Goal: Task Accomplishment & Management: Complete application form

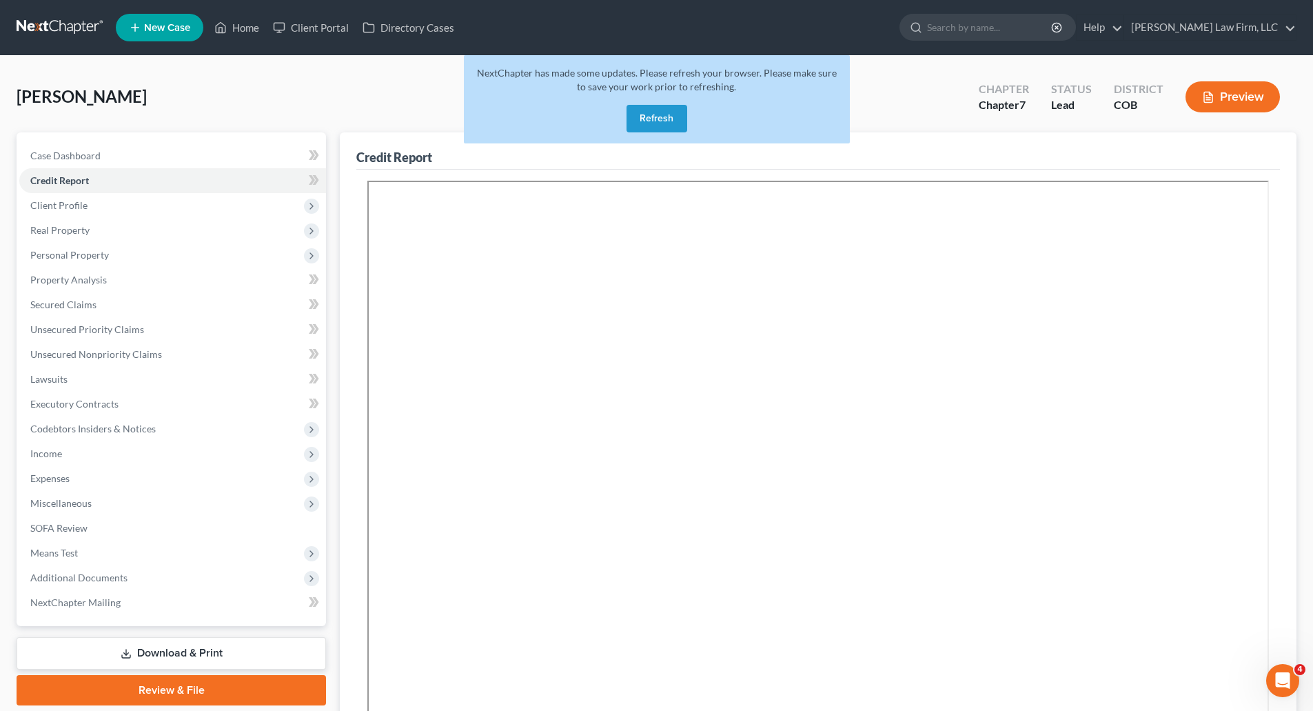
click at [59, 16] on link at bounding box center [61, 27] width 88 height 25
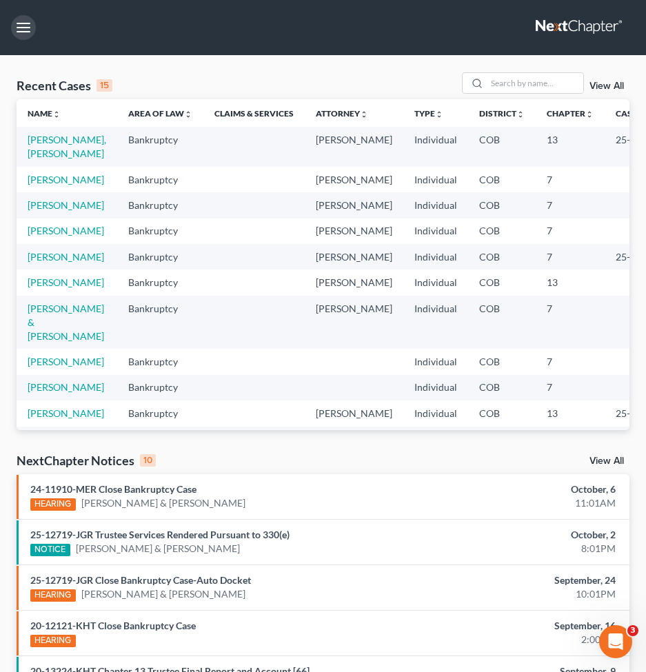
click at [35, 23] on button "button" at bounding box center [23, 27] width 25 height 25
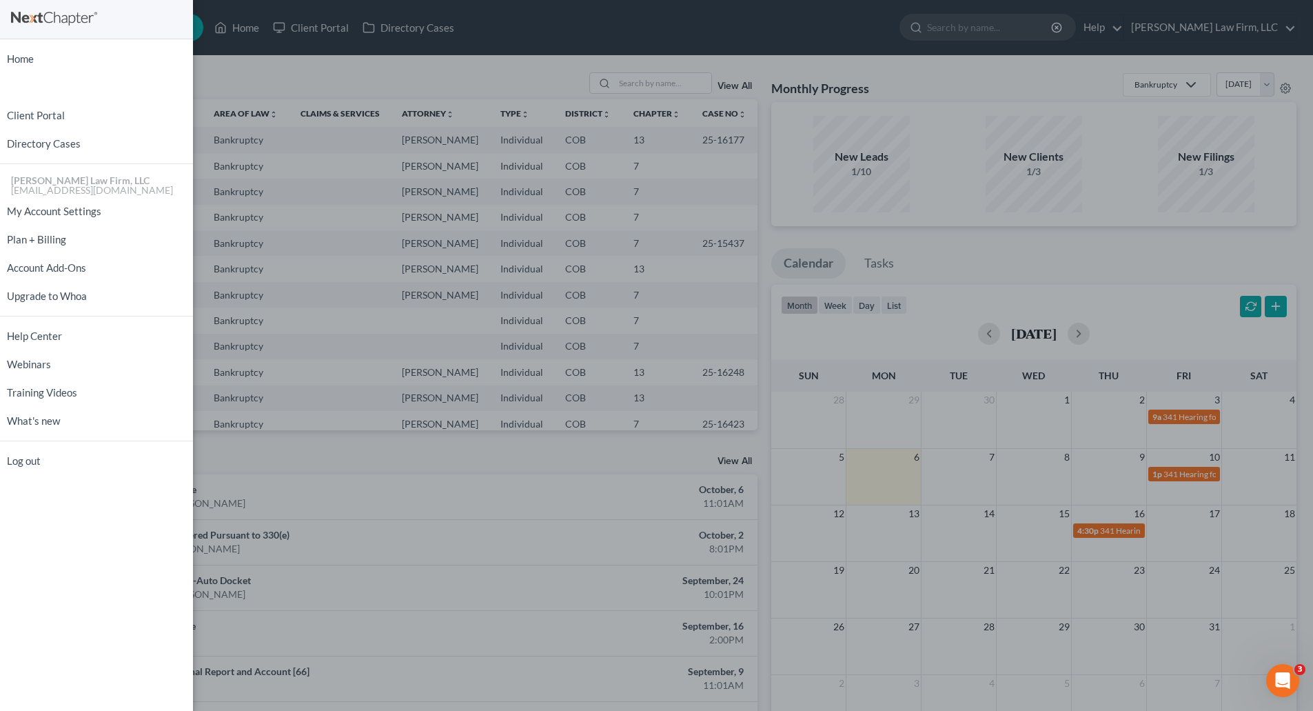
click at [336, 93] on div "Home New Case Client Portal Directory Cases [PERSON_NAME] Law Firm, LLC [EMAIL_…" at bounding box center [656, 355] width 1313 height 711
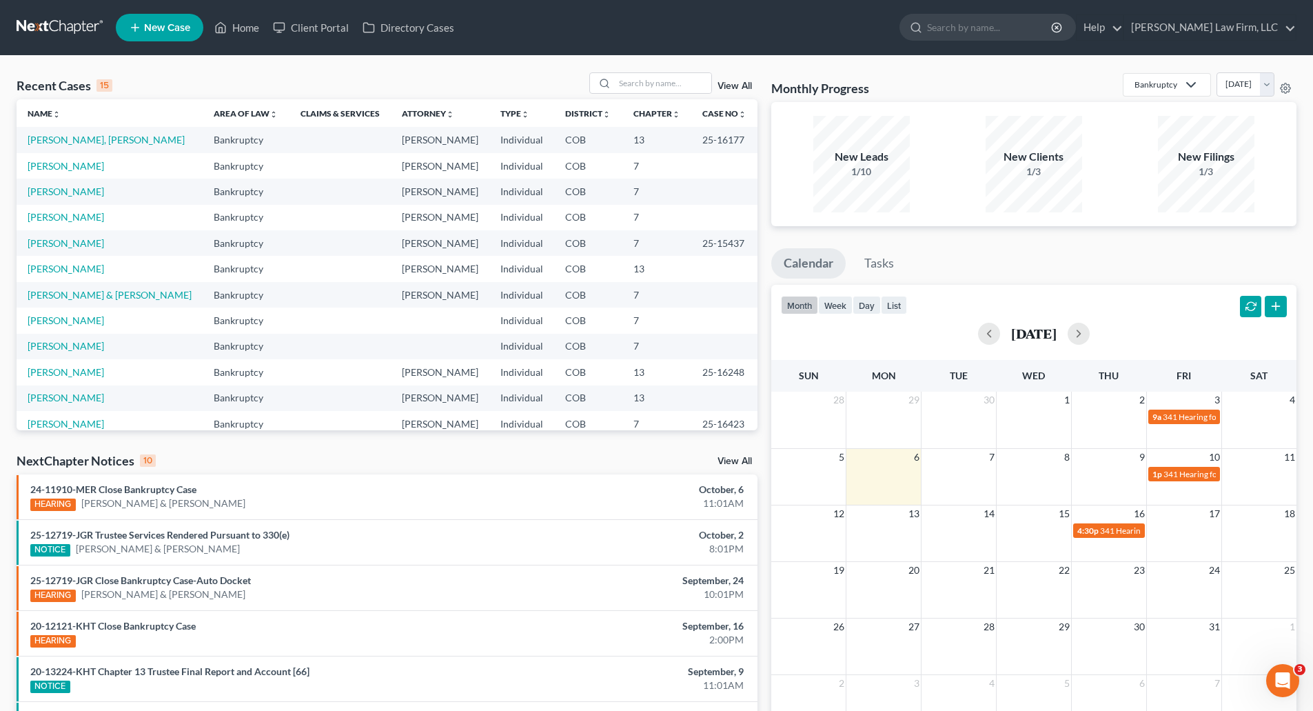
click at [180, 41] on li "New Case" at bounding box center [162, 28] width 92 height 32
click at [146, 25] on span "New Case" at bounding box center [167, 28] width 46 height 10
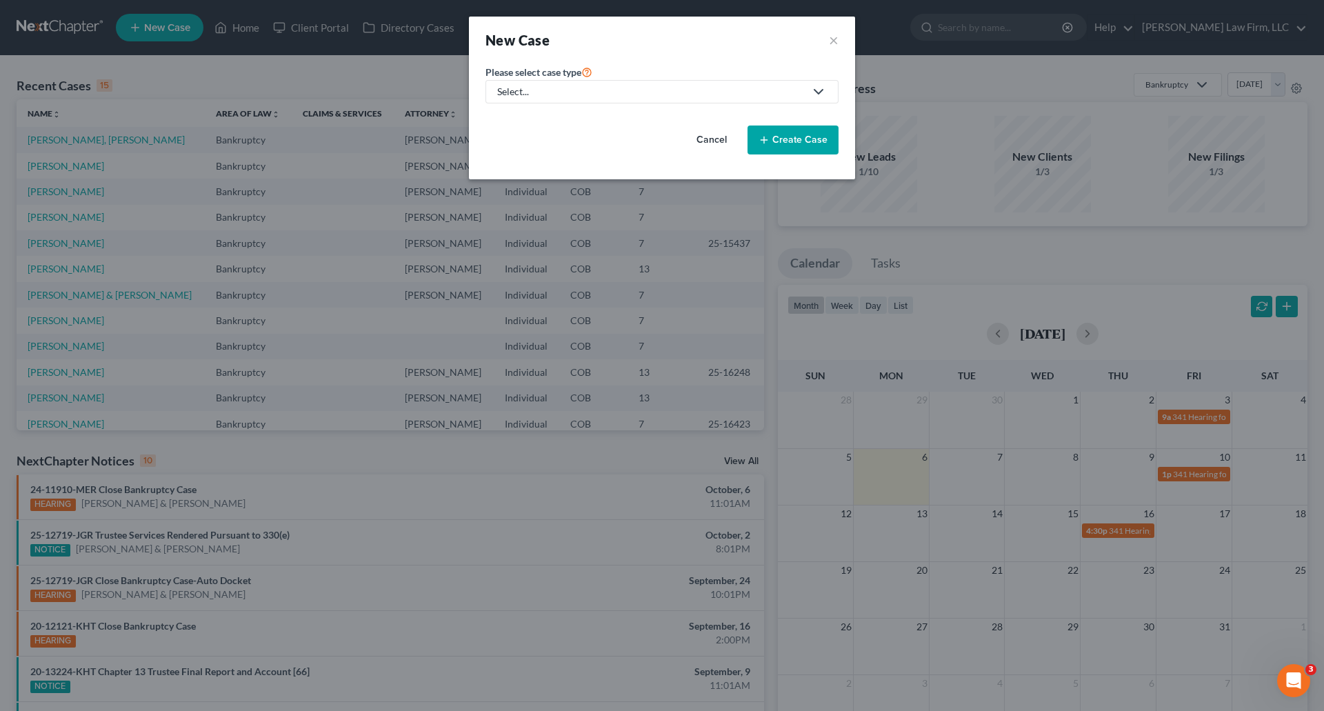
click at [651, 94] on div "Select..." at bounding box center [650, 92] width 307 height 14
click at [514, 122] on div "Bankruptcy" at bounding box center [523, 119] width 50 height 14
select select "11"
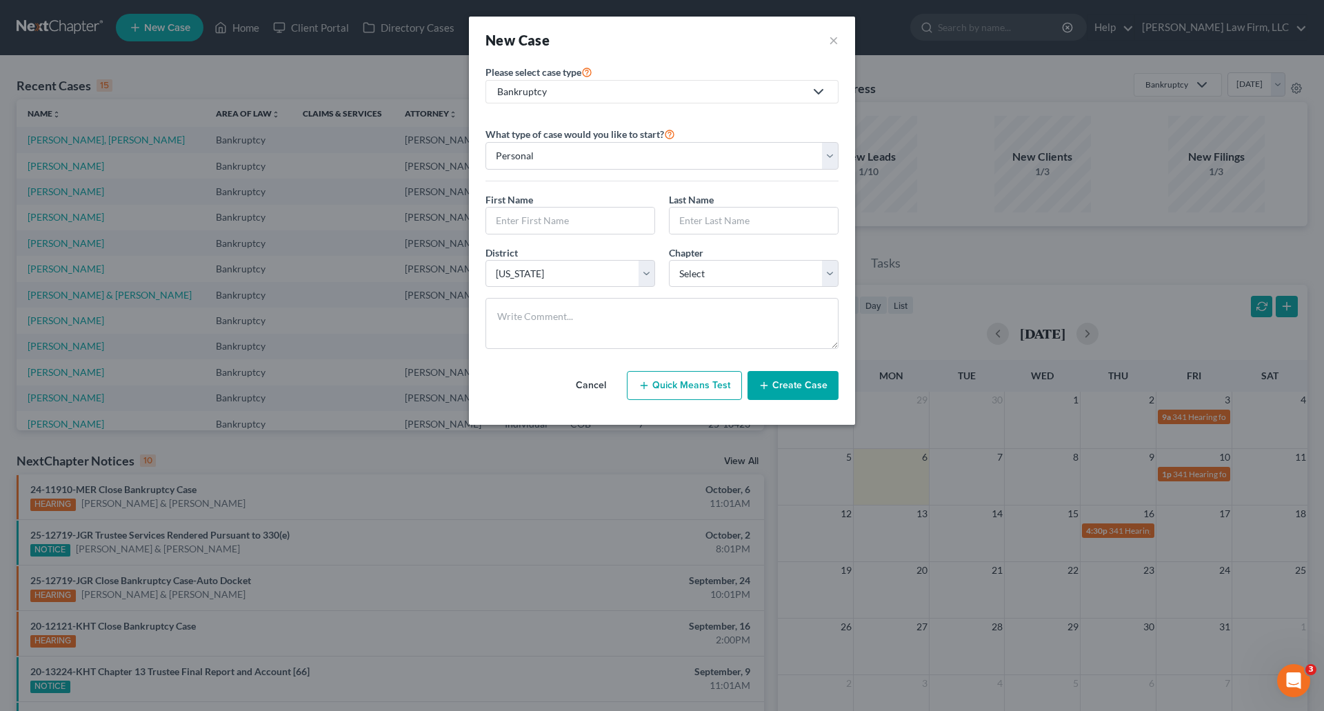
click at [554, 141] on label "What type of case would you like to start?" at bounding box center [580, 133] width 190 height 17
click at [513, 228] on input "text" at bounding box center [570, 220] width 168 height 26
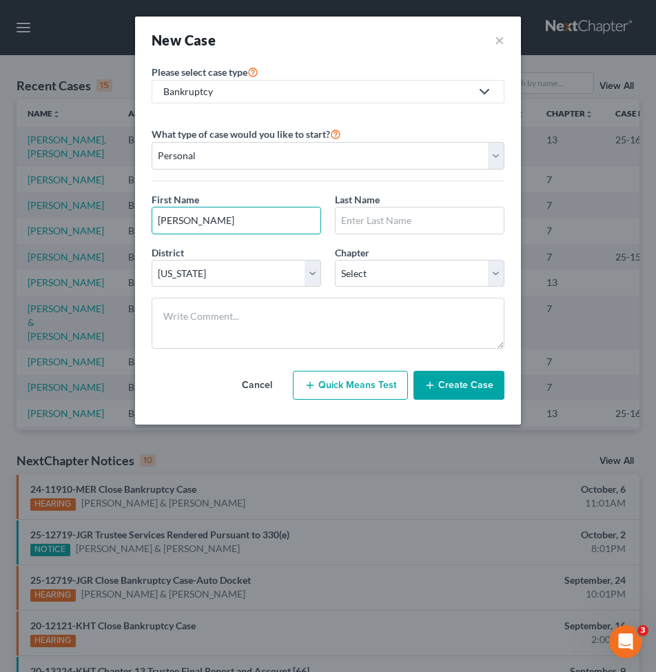
type input "[PERSON_NAME]"
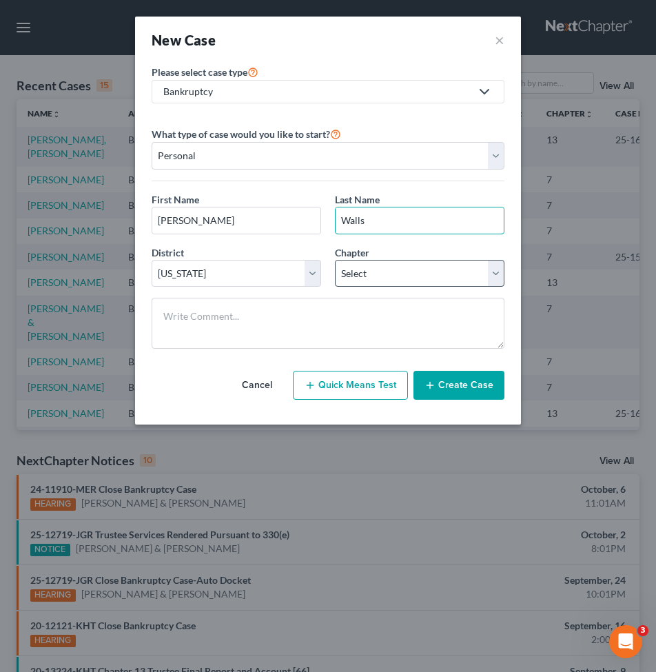
type input "Walls"
click at [409, 274] on select "Select 7 11 12 13" at bounding box center [420, 274] width 170 height 28
select select "0"
click at [335, 260] on select "Select 7 11 12 13" at bounding box center [420, 274] width 170 height 28
click at [458, 387] on button "Create Case" at bounding box center [459, 385] width 91 height 29
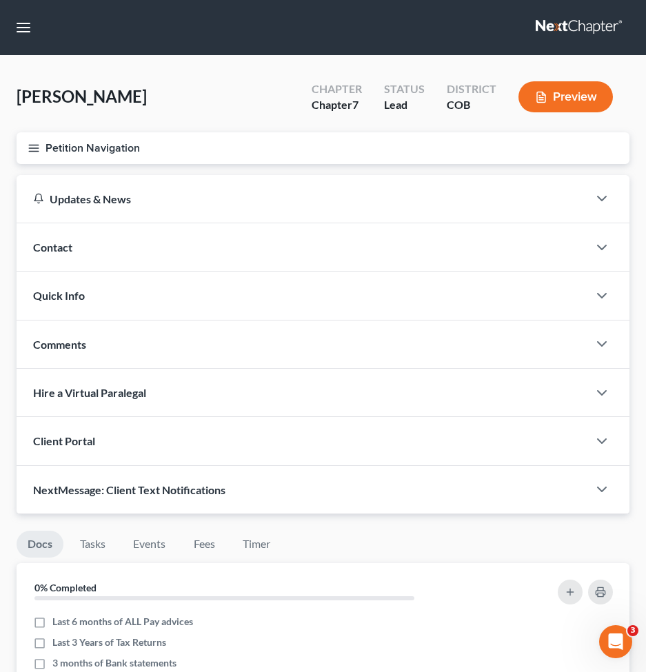
click at [75, 243] on div "Contact" at bounding box center [302, 247] width 571 height 48
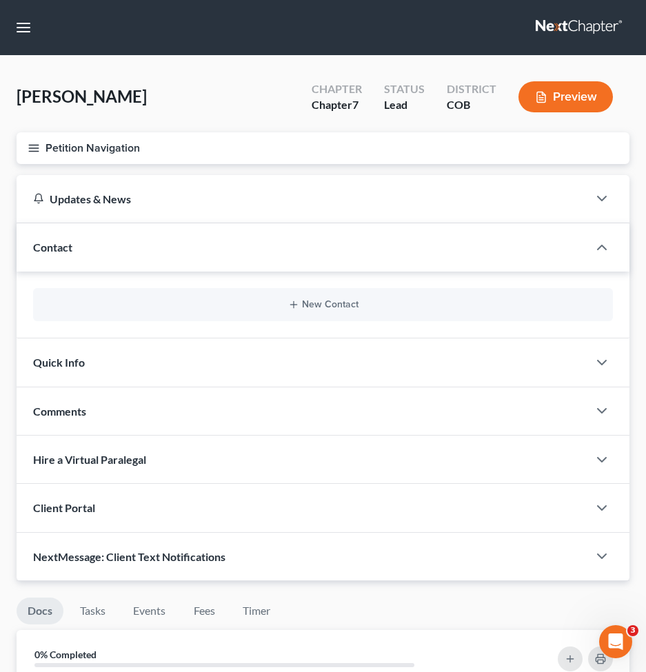
click at [355, 297] on div "New Contact" at bounding box center [323, 304] width 580 height 33
click at [332, 310] on button "New Contact" at bounding box center [323, 304] width 558 height 11
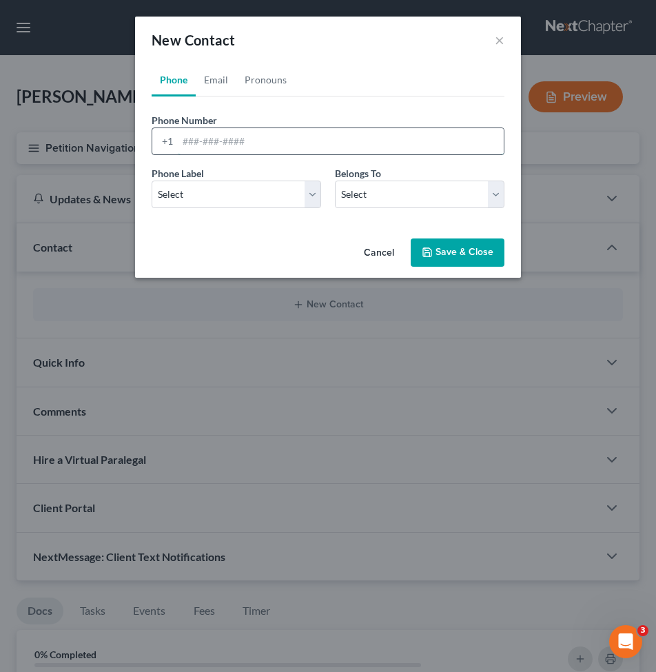
click at [289, 147] on input "tel" at bounding box center [341, 141] width 326 height 26
paste input "[PHONE_NUMBER]"
type input "[PHONE_NUMBER]"
click at [211, 78] on link "Email" at bounding box center [216, 79] width 41 height 33
click at [199, 130] on input "email" at bounding box center [341, 141] width 326 height 26
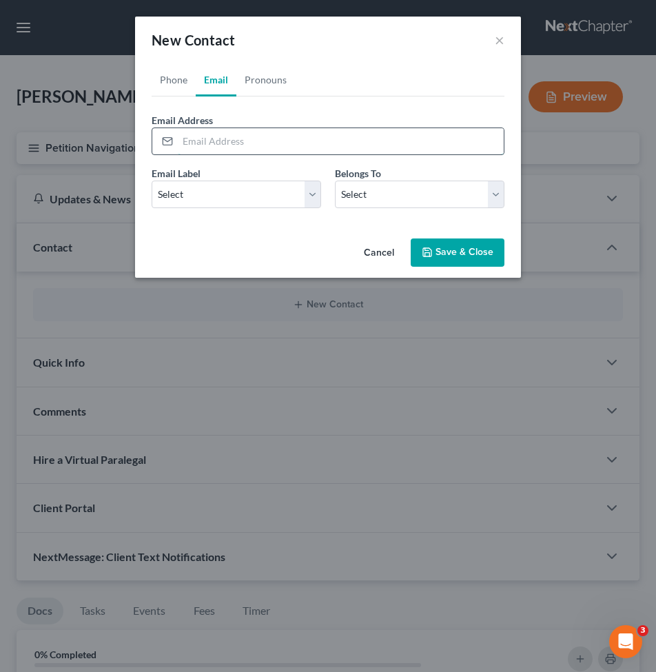
paste input "[EMAIL_ADDRESS][DOMAIN_NAME]"
type input "[EMAIL_ADDRESS][DOMAIN_NAME]"
click at [175, 83] on link "Phone" at bounding box center [174, 79] width 44 height 33
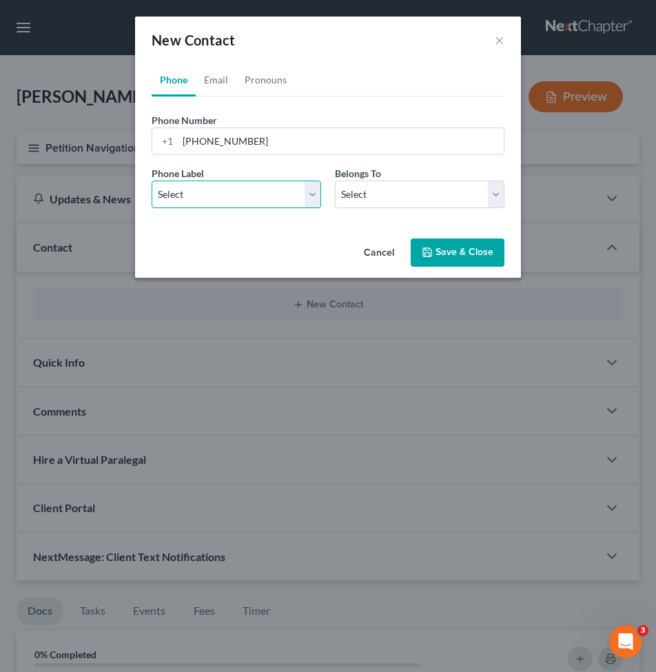
click at [199, 192] on select "Select Mobile Home Work Other" at bounding box center [237, 195] width 170 height 28
select select "0"
click at [152, 181] on select "Select Mobile Home Work Other" at bounding box center [237, 195] width 170 height 28
click at [224, 83] on link "Email" at bounding box center [216, 79] width 41 height 33
click at [211, 197] on select "Select Home Work Other" at bounding box center [237, 195] width 170 height 28
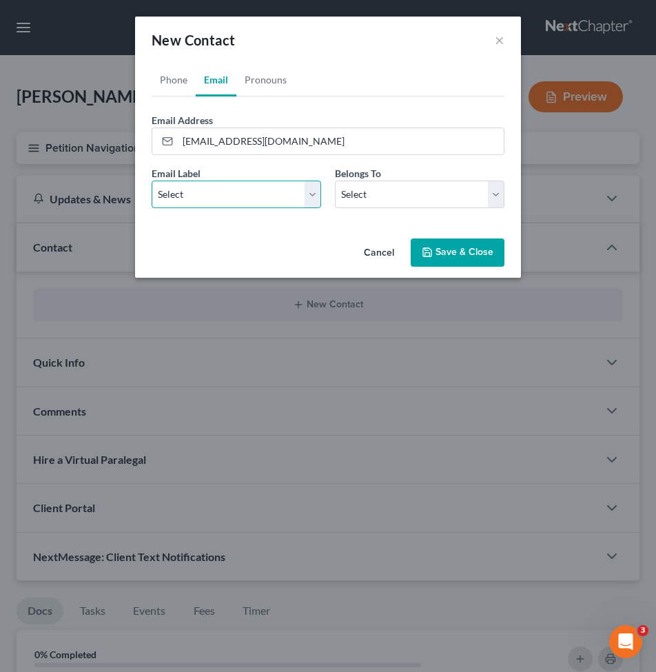
select select "0"
click at [152, 181] on select "Select Home Work Other" at bounding box center [237, 195] width 170 height 28
click at [431, 191] on select "Select Client Other" at bounding box center [420, 195] width 170 height 28
select select "0"
click at [335, 181] on select "Select Client Other" at bounding box center [420, 195] width 170 height 28
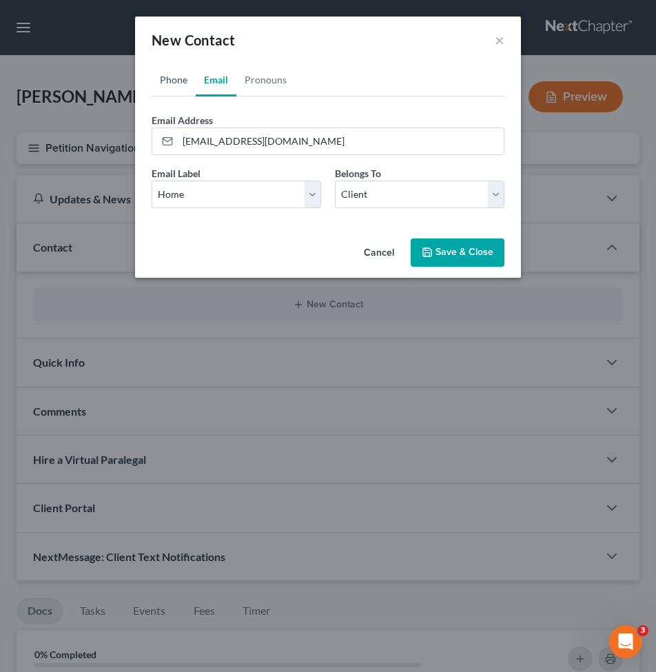
click at [173, 70] on link "Phone" at bounding box center [174, 79] width 44 height 33
click at [277, 73] on link "Pronouns" at bounding box center [265, 79] width 59 height 33
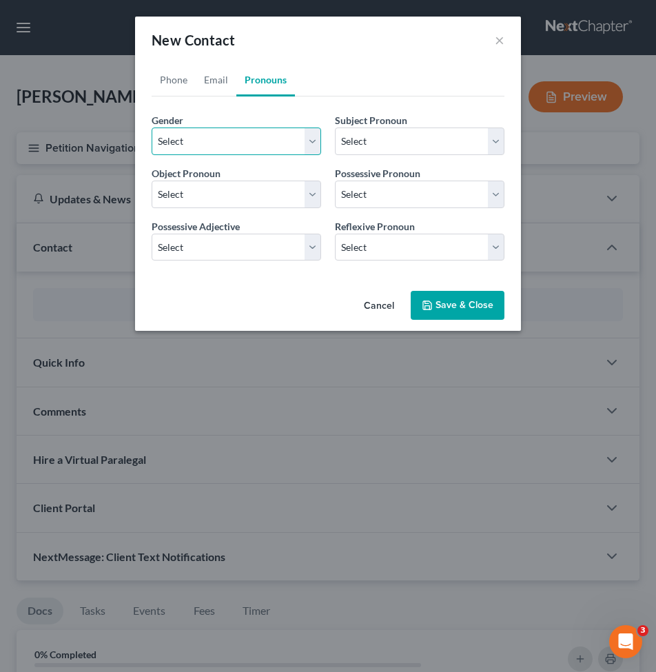
drag, startPoint x: 194, startPoint y: 139, endPoint x: 194, endPoint y: 149, distance: 9.7
click at [194, 139] on select "Select [DEMOGRAPHIC_DATA] [DEMOGRAPHIC_DATA] [DEMOGRAPHIC_DATA] More Than One P…" at bounding box center [237, 142] width 170 height 28
select select "0"
click at [152, 128] on select "Select [DEMOGRAPHIC_DATA] [DEMOGRAPHIC_DATA] [DEMOGRAPHIC_DATA] More Than One P…" at bounding box center [237, 142] width 170 height 28
select select "0"
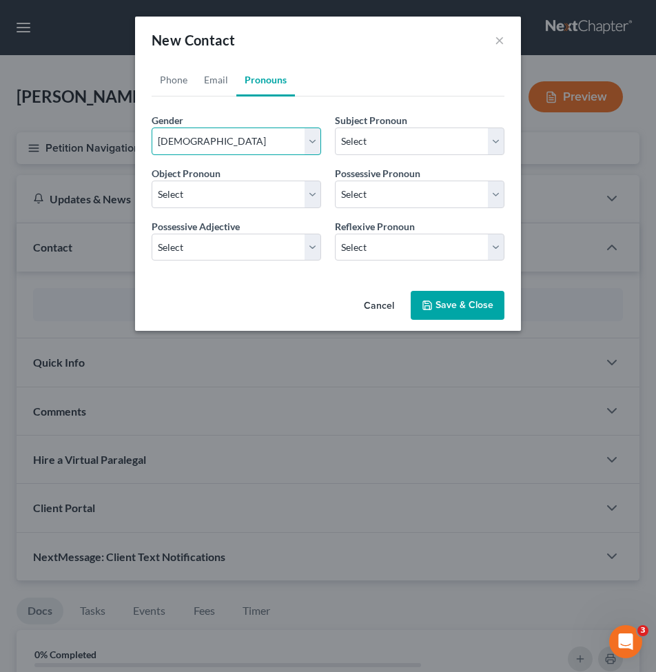
select select "0"
click at [471, 301] on button "Save & Close" at bounding box center [458, 305] width 94 height 29
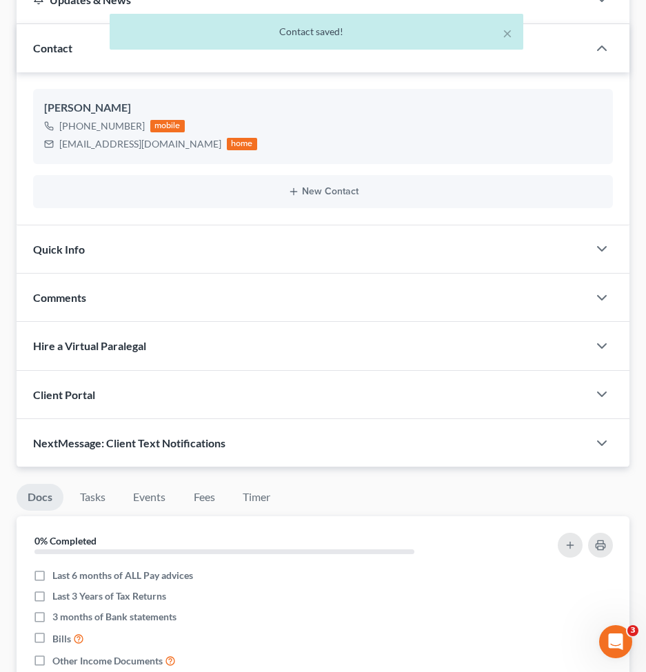
scroll to position [207, 0]
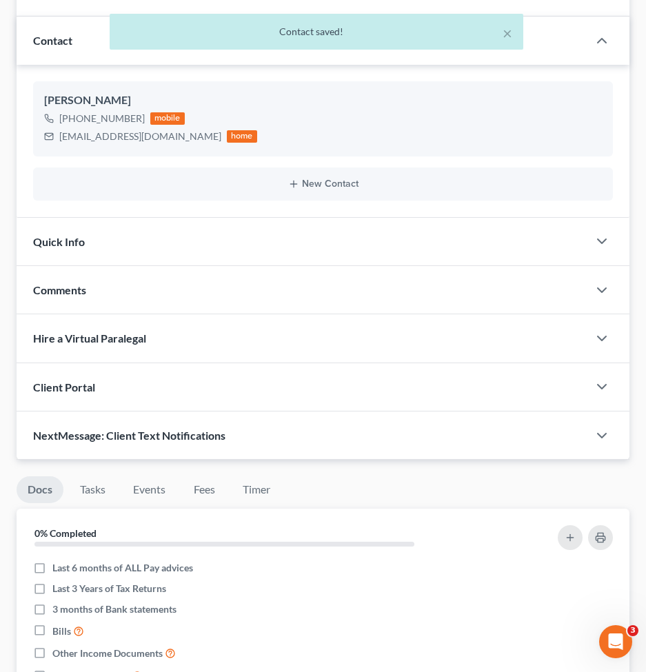
click at [110, 388] on div "Client Portal" at bounding box center [302, 387] width 571 height 48
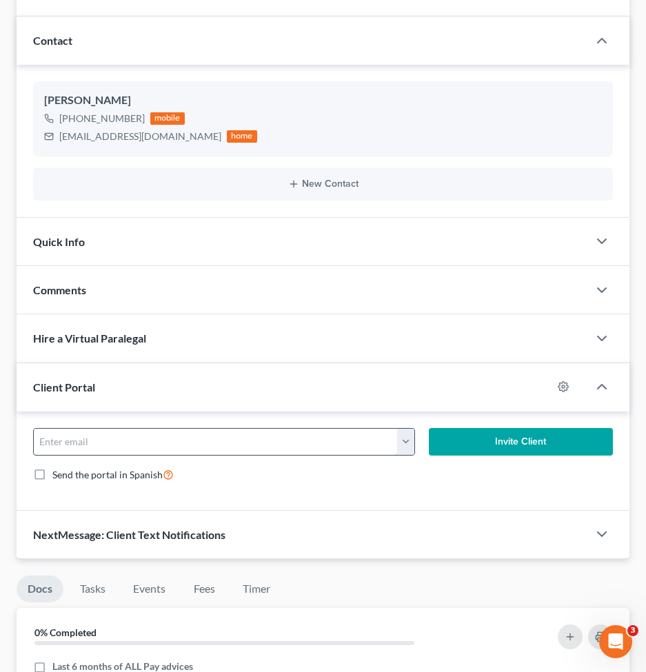
click at [150, 449] on input "email" at bounding box center [216, 442] width 364 height 26
paste input "[EMAIL_ADDRESS][DOMAIN_NAME]"
type input "[EMAIL_ADDRESS][DOMAIN_NAME]"
click at [545, 436] on button "Invite Client" at bounding box center [521, 442] width 184 height 28
